Goal: Task Accomplishment & Management: Use online tool/utility

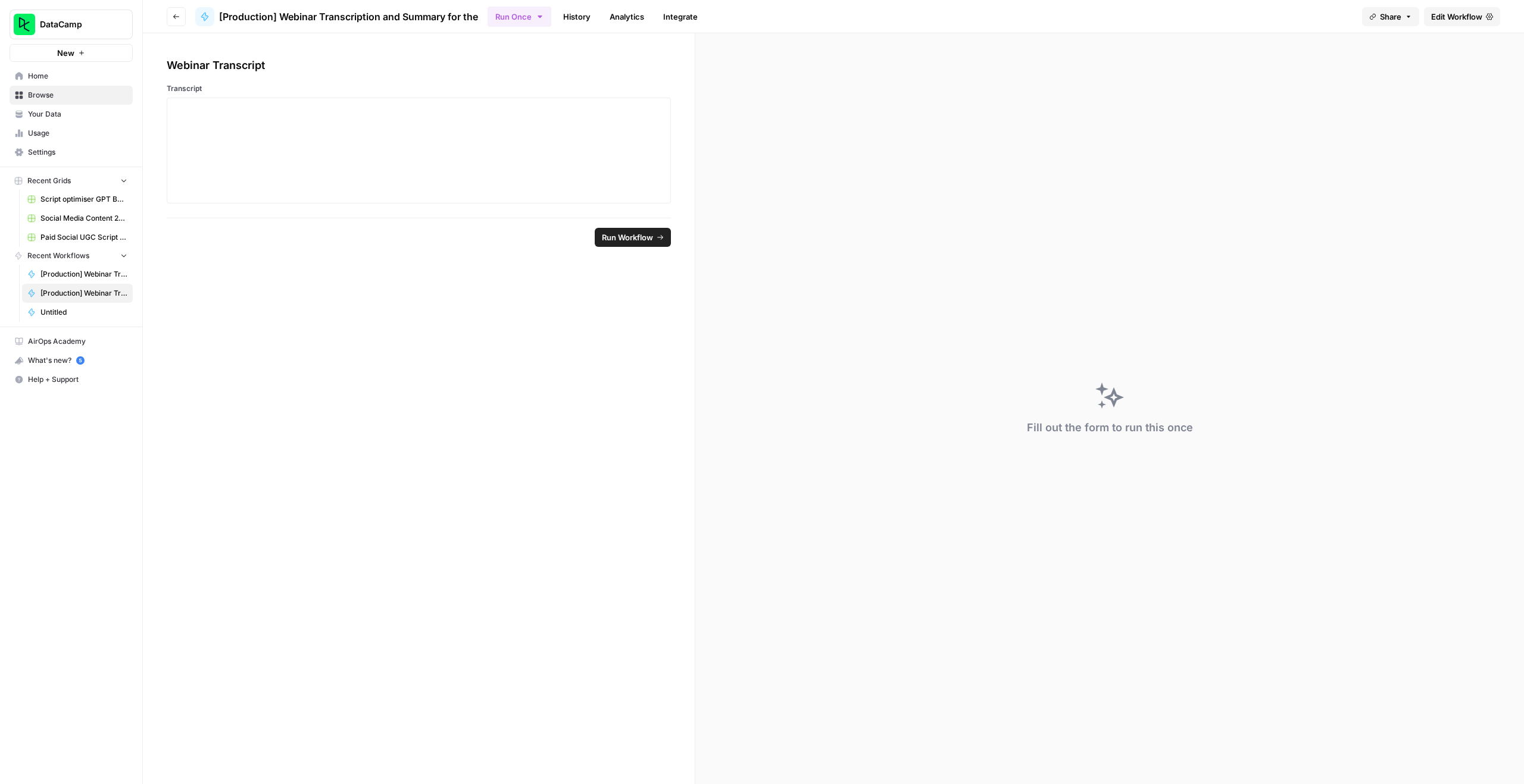
click at [321, 18] on span "[Production] Webinar Transcription and Summary for the" at bounding box center [348, 17] width 259 height 14
click at [52, 94] on span "Browse" at bounding box center [78, 95] width 100 height 11
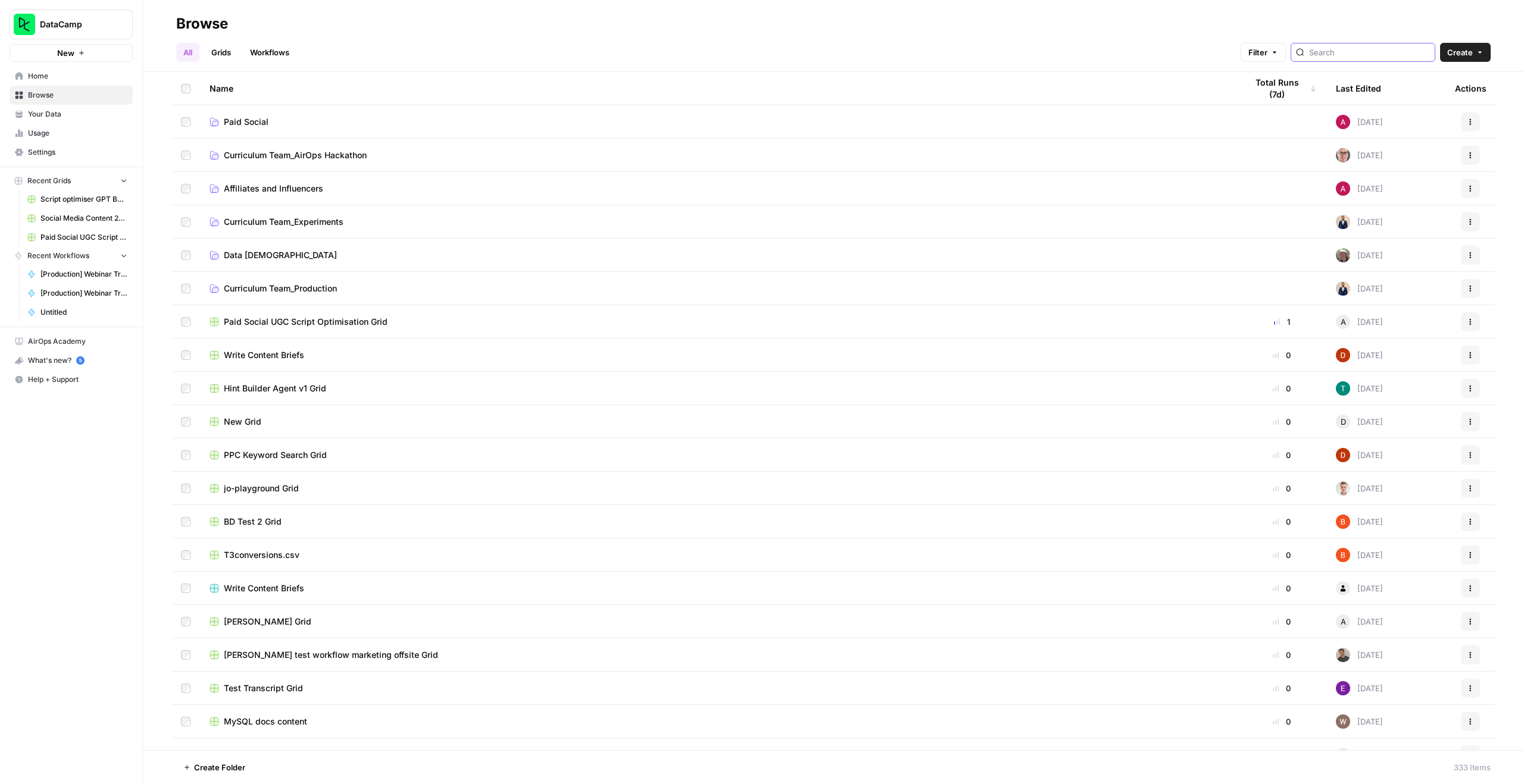
click at [1349, 47] on input "search" at bounding box center [1370, 52] width 121 height 12
type input "webinar"
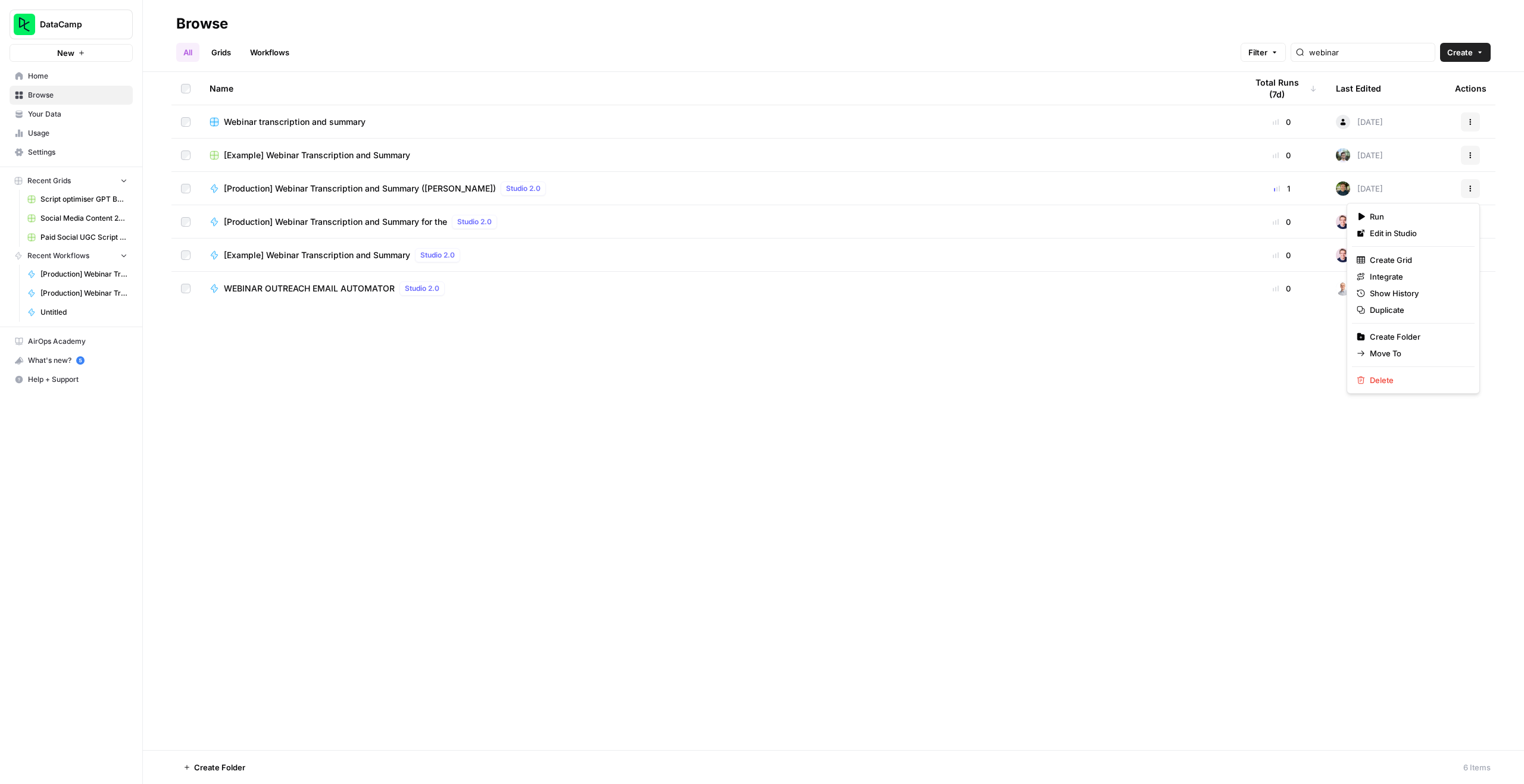
click at [1472, 188] on icon "button" at bounding box center [1471, 188] width 7 height 7
click at [1078, 391] on div "Name Total Runs (7d) Last Edited Actions Webinar transcription and summary 0 [D…" at bounding box center [834, 411] width 1381 height 678
click at [287, 185] on span "[Production] Webinar Transcription and Summary ([PERSON_NAME])" at bounding box center [360, 188] width 272 height 12
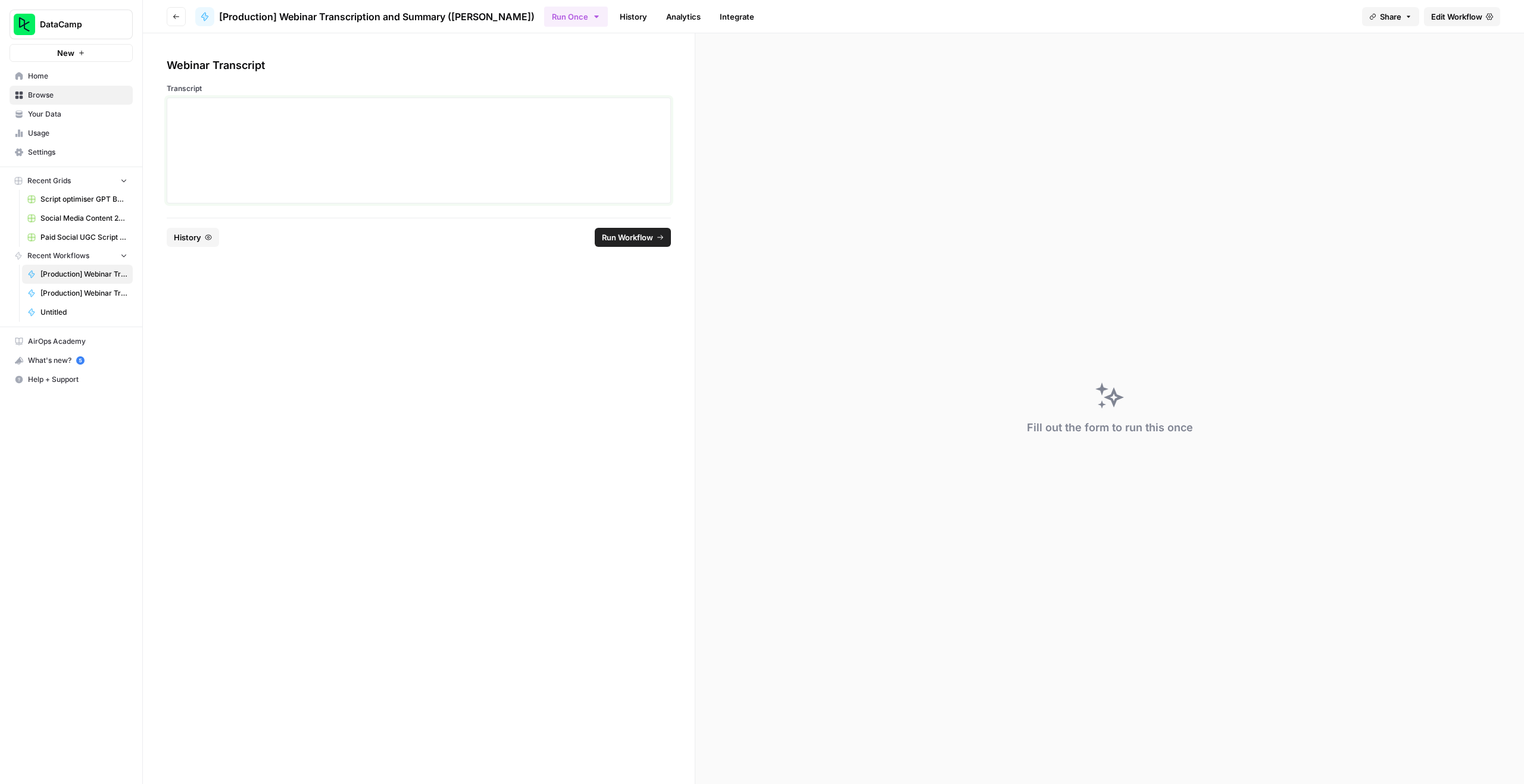
click at [400, 125] on div at bounding box center [419, 151] width 489 height 95
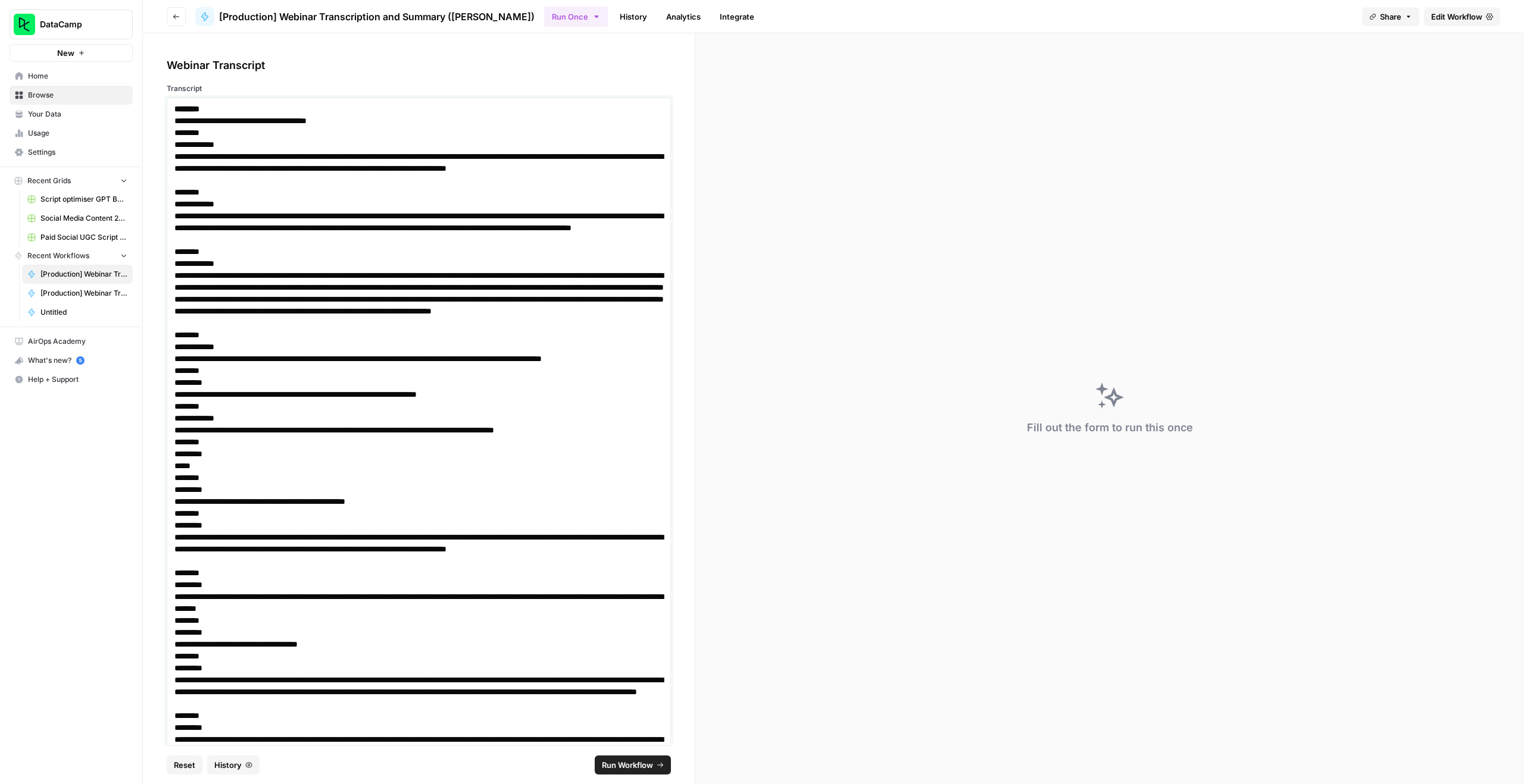
scroll to position [20626, 0]
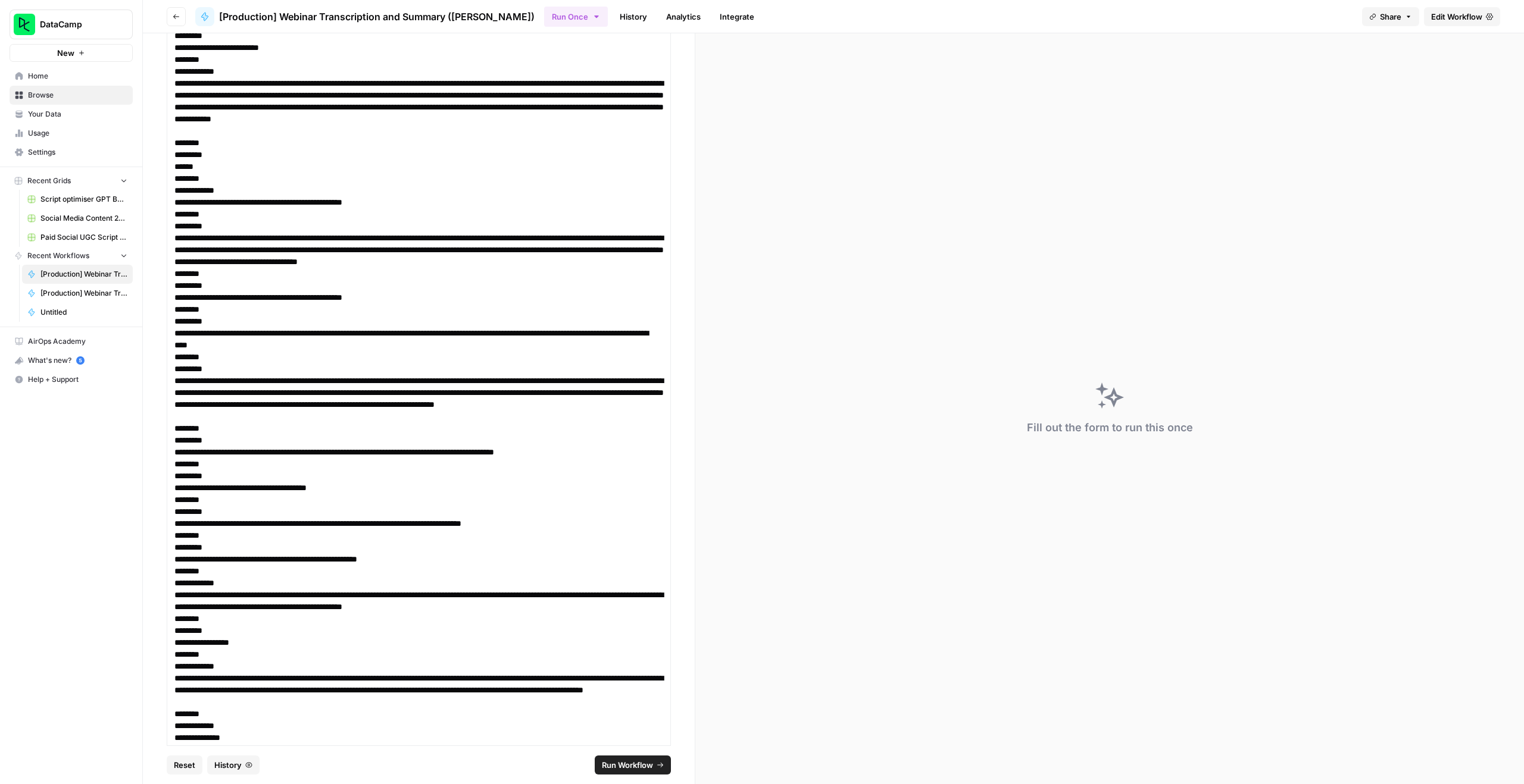
click at [634, 760] on span "Run Workflow" at bounding box center [627, 765] width 51 height 12
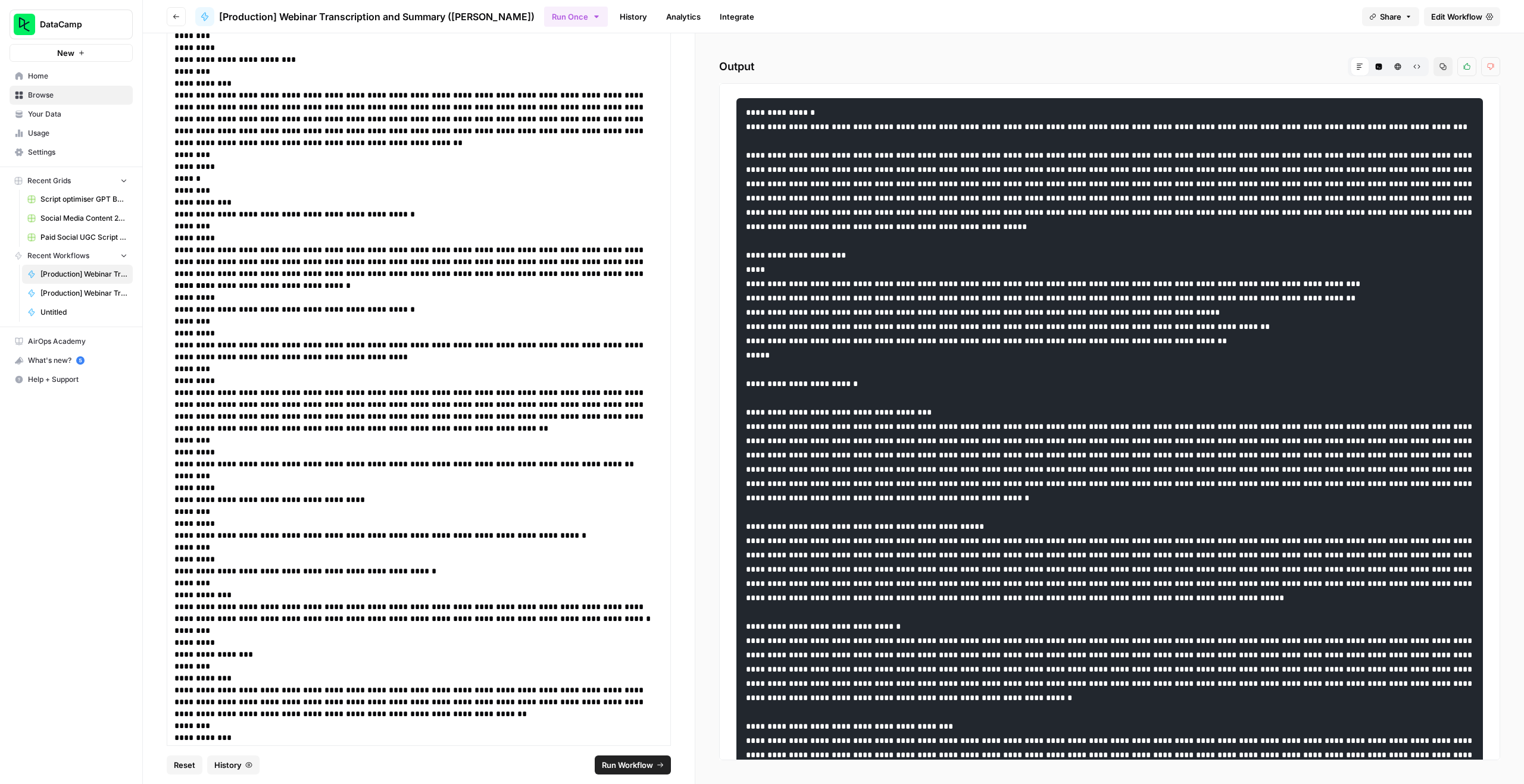
scroll to position [167, 0]
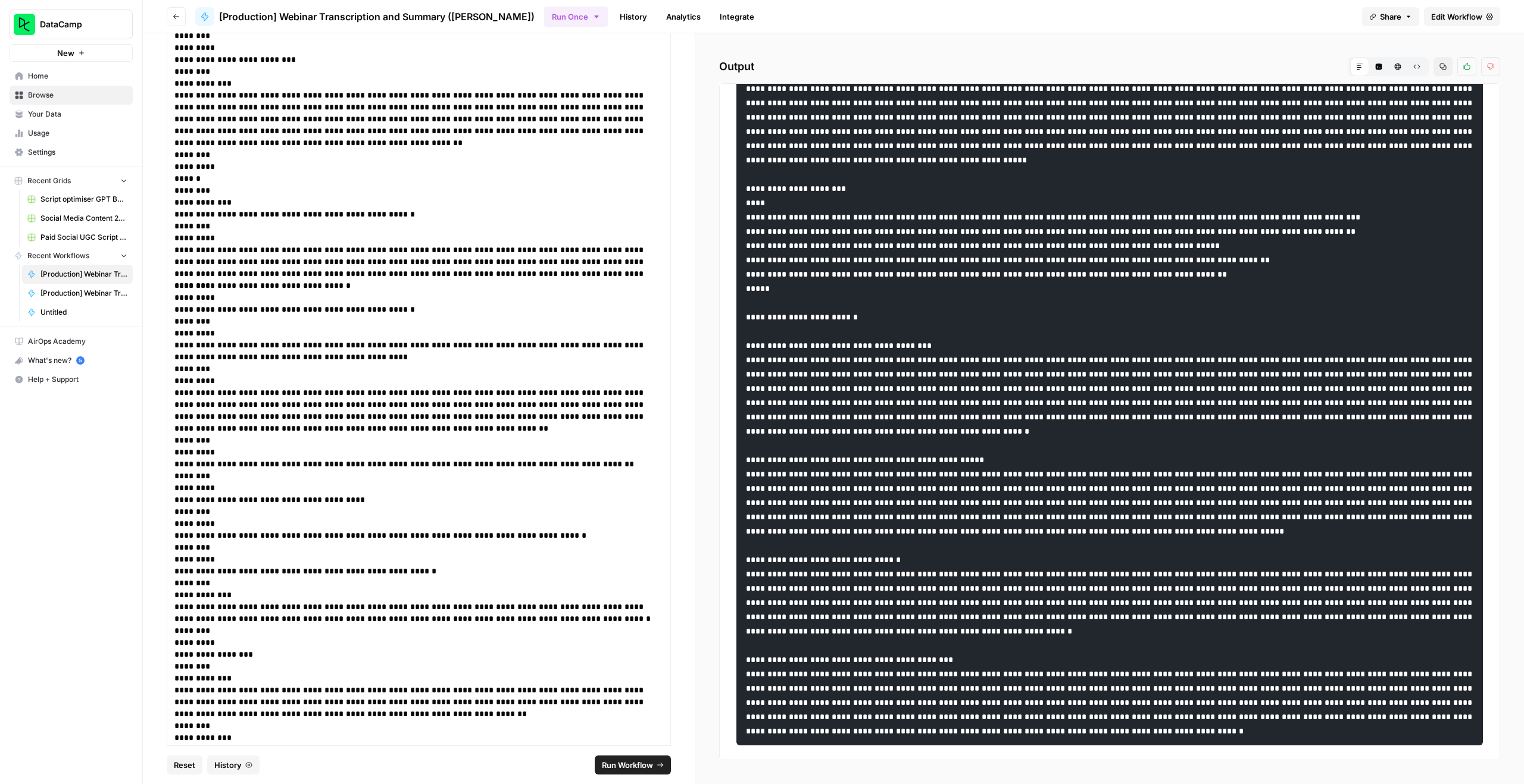
click at [1399, 64] on icon "button" at bounding box center [1398, 67] width 6 height 6
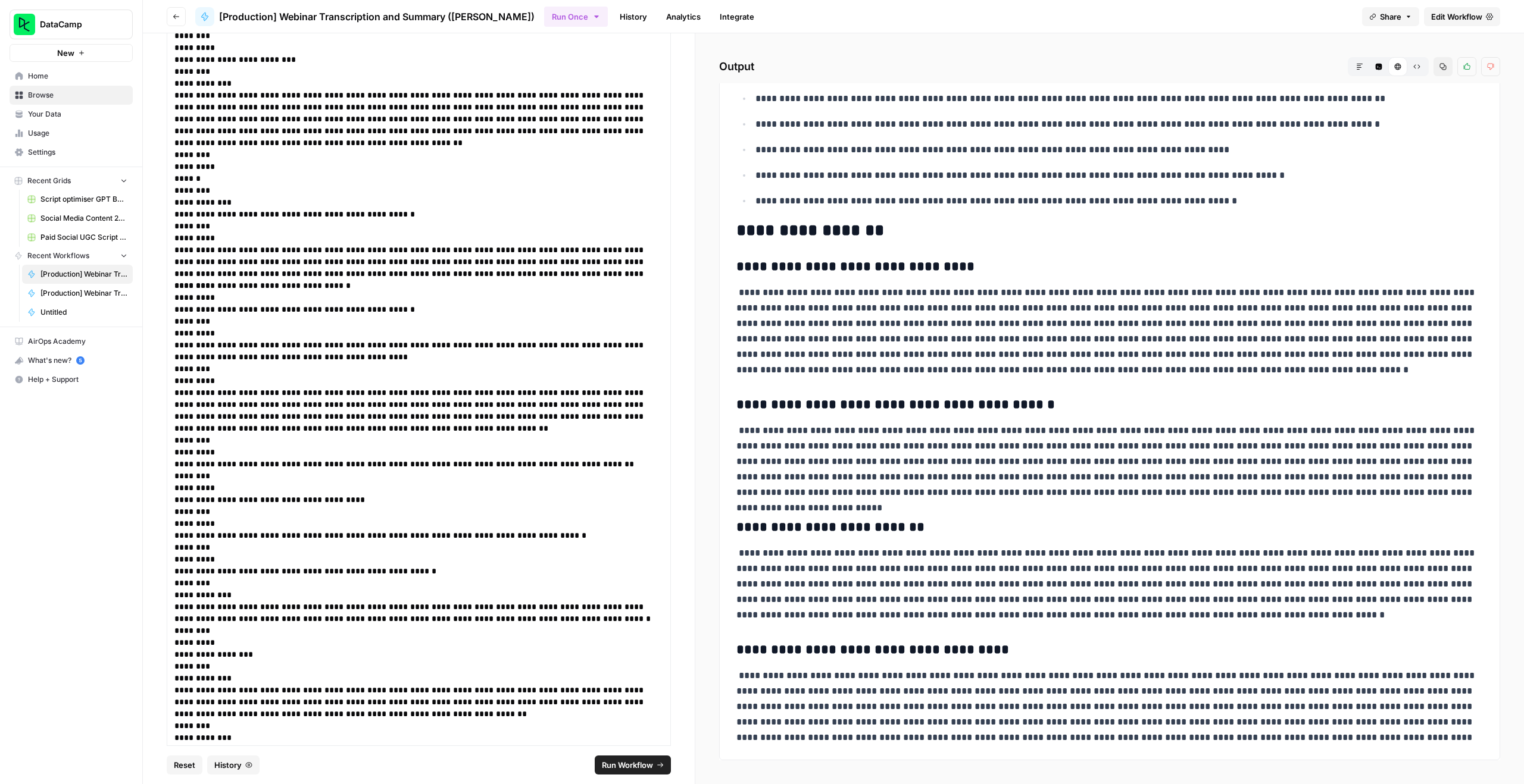
scroll to position [0, 0]
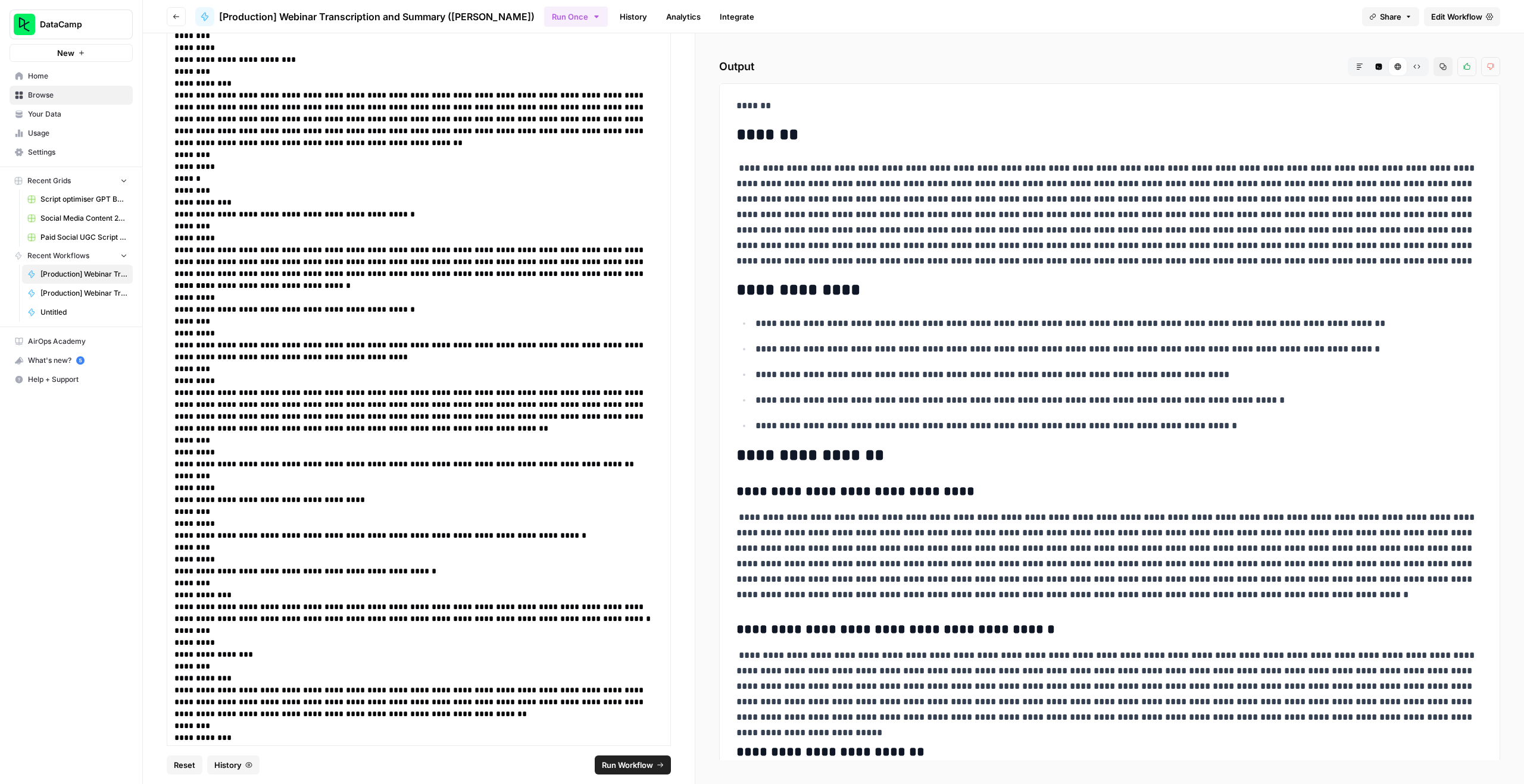
drag, startPoint x: 1273, startPoint y: 740, endPoint x: 737, endPoint y: 138, distance: 806.0
click at [737, 138] on div "**********" at bounding box center [1109, 534] width 761 height 882
copy div "**********"
